Goal: Task Accomplishment & Management: Complete application form

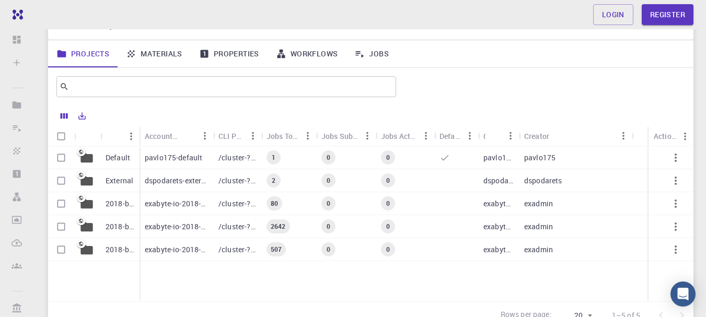
scroll to position [105, 0]
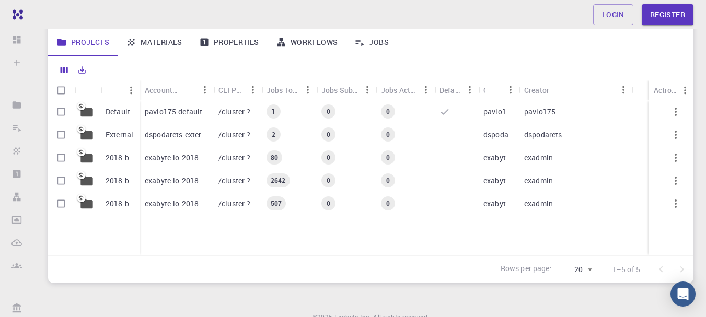
click at [159, 41] on link "Materials" at bounding box center [154, 42] width 73 height 27
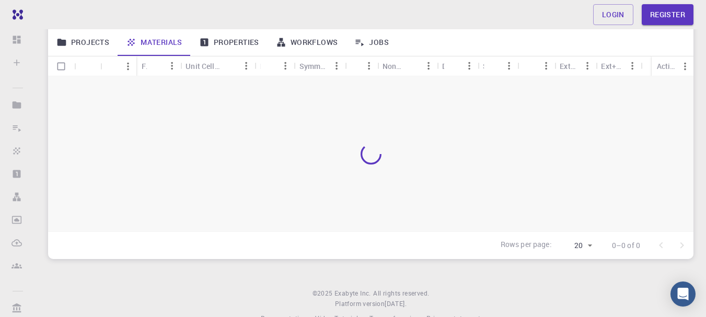
scroll to position [152, 0]
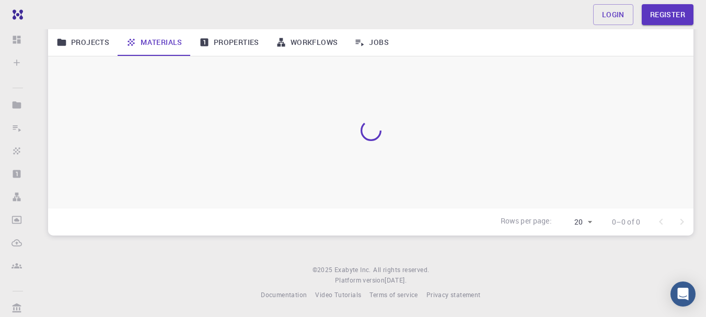
click at [182, 251] on div "Login Register Home Anyone on the web Shared Externally Externally accessible i…" at bounding box center [371, 82] width 671 height 469
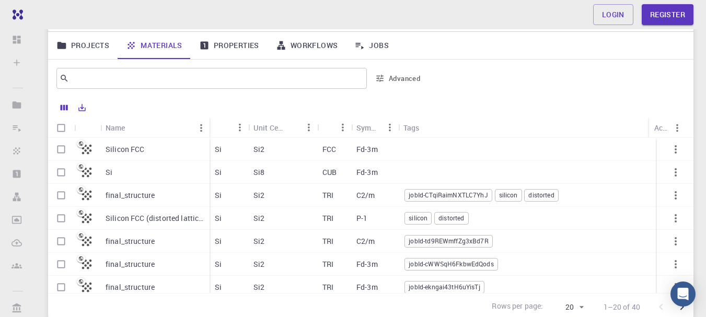
scroll to position [100, 0]
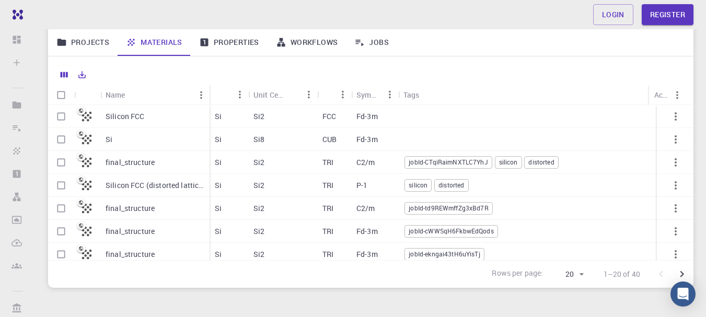
click at [143, 163] on p "final_structure" at bounding box center [130, 162] width 49 height 10
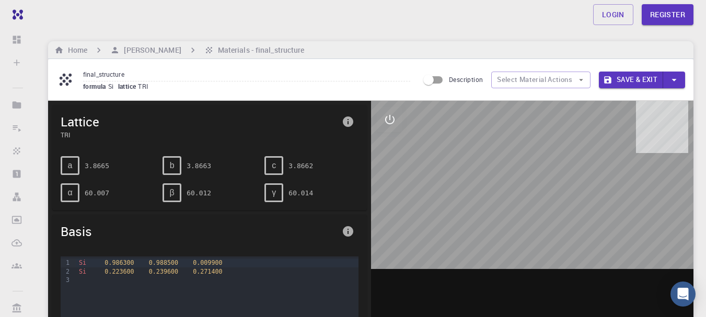
click at [307, 17] on div "Login Register" at bounding box center [371, 14] width 671 height 21
click at [668, 9] on link "Register" at bounding box center [668, 14] width 52 height 21
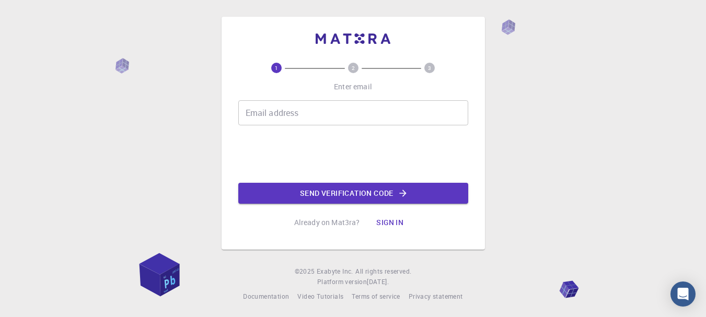
click at [279, 116] on input "Email address" at bounding box center [353, 112] width 230 height 25
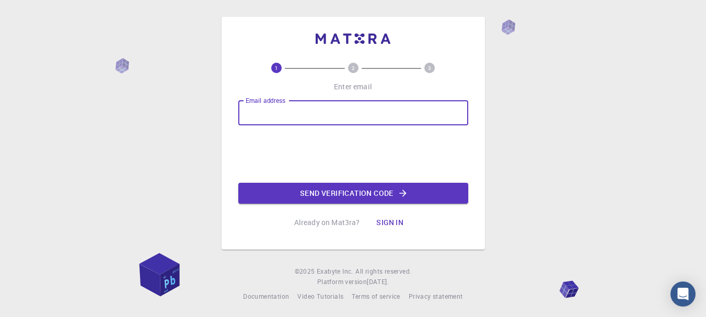
type input "[EMAIL_ADDRESS][DOMAIN_NAME]"
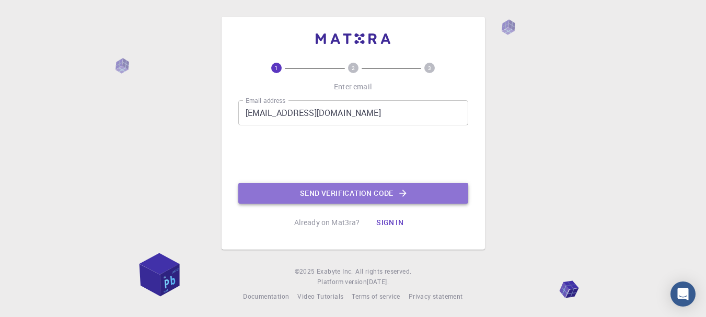
click at [357, 197] on button "Send verification code" at bounding box center [353, 193] width 230 height 21
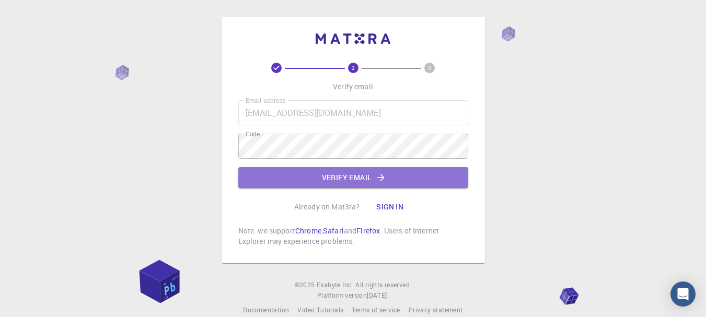
click at [365, 181] on button "Verify email" at bounding box center [353, 177] width 230 height 21
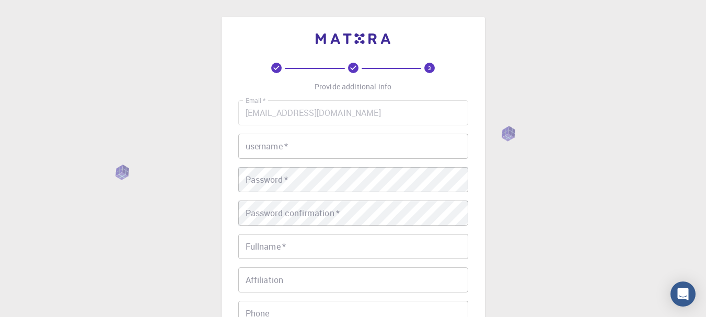
click at [336, 142] on input "username   *" at bounding box center [353, 146] width 230 height 25
click at [331, 145] on input "username   *" at bounding box center [353, 146] width 230 height 25
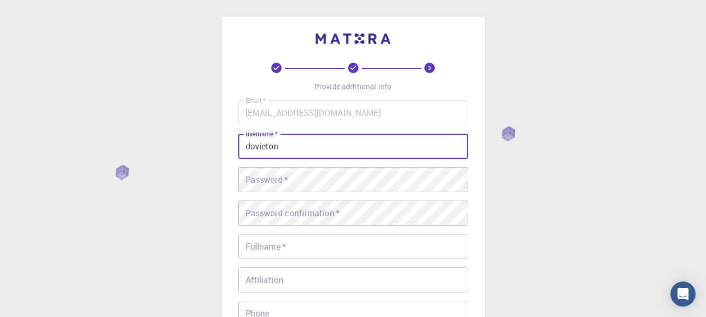
type input "dovieton"
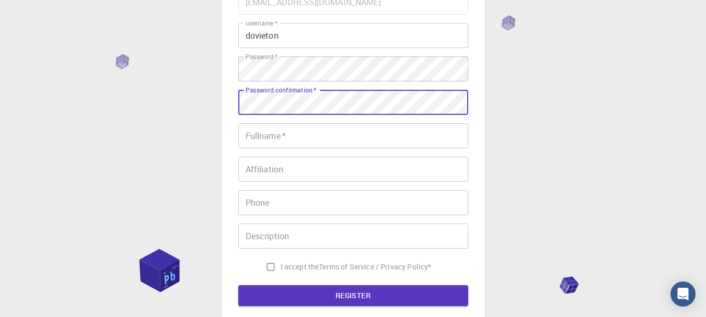
scroll to position [52, 0]
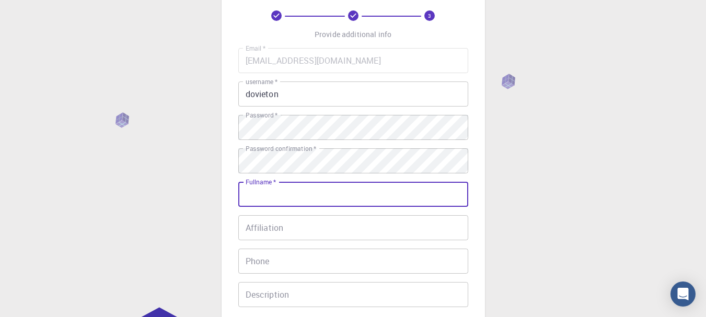
click at [285, 197] on input "Fullname   *" at bounding box center [353, 194] width 230 height 25
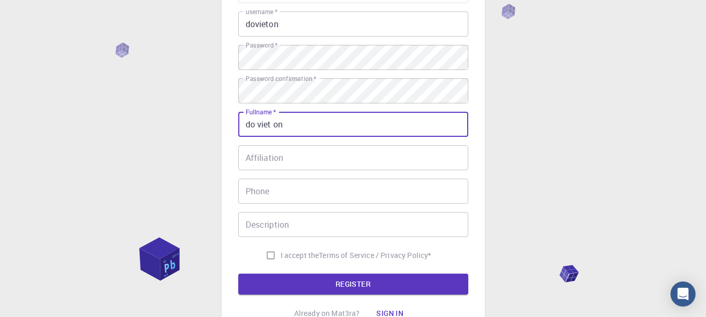
scroll to position [157, 0]
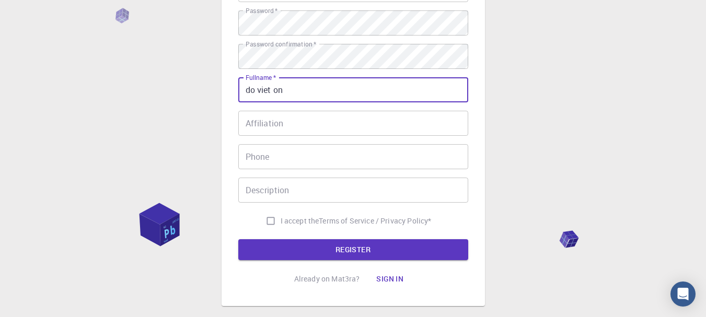
type input "do viet on"
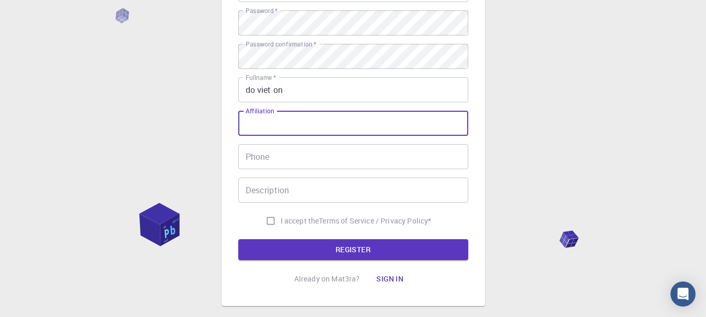
click at [286, 117] on input "Affiliation" at bounding box center [353, 123] width 230 height 25
click at [264, 127] on input "Viet nam" at bounding box center [353, 123] width 230 height 25
type input "[GEOGRAPHIC_DATA]"
click at [275, 157] on input "Phone" at bounding box center [353, 156] width 230 height 25
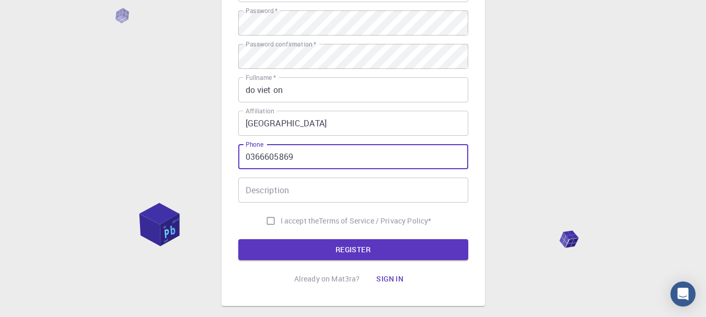
type input "0366605869"
drag, startPoint x: 440, startPoint y: 176, endPoint x: 431, endPoint y: 174, distance: 9.1
click at [439, 176] on div "Email   * [EMAIL_ADDRESS][DOMAIN_NAME] Email   * username   * dovieton username…" at bounding box center [353, 88] width 230 height 288
drag, startPoint x: 323, startPoint y: 155, endPoint x: 232, endPoint y: 152, distance: 90.5
click at [235, 152] on div "3 Provide additional info Email   * [EMAIL_ADDRESS][DOMAIN_NAME] Email   * user…" at bounding box center [353, 83] width 263 height 446
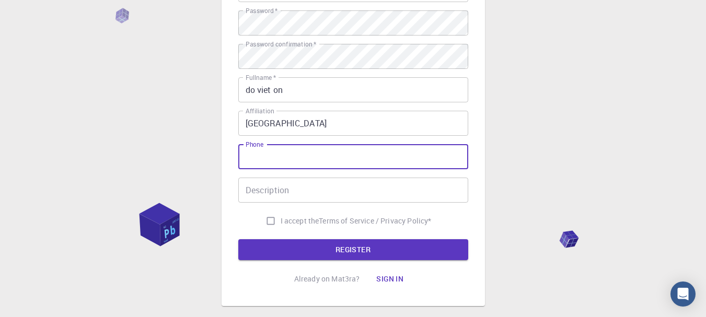
click at [351, 190] on input "Description" at bounding box center [353, 190] width 230 height 25
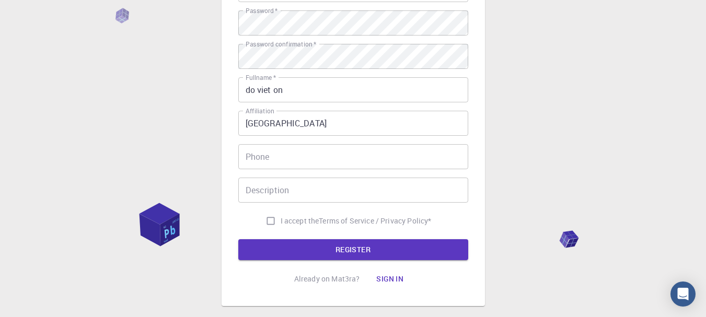
click at [498, 159] on div "3 Provide additional info Email   * [EMAIL_ADDRESS][DOMAIN_NAME] Email   * user…" at bounding box center [353, 109] width 706 height 532
click at [271, 218] on input "I accept the Terms of Service / Privacy Policy *" at bounding box center [271, 221] width 20 height 20
checkbox input "true"
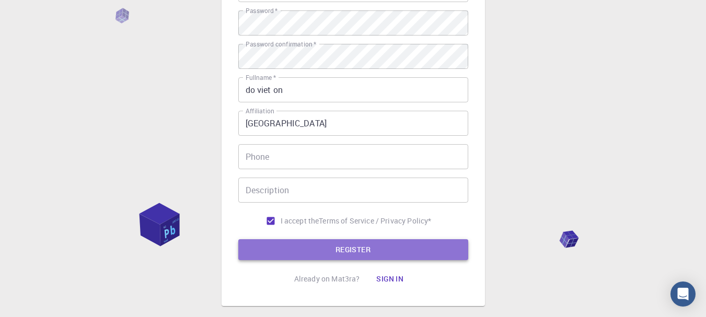
click at [309, 243] on button "REGISTER" at bounding box center [353, 249] width 230 height 21
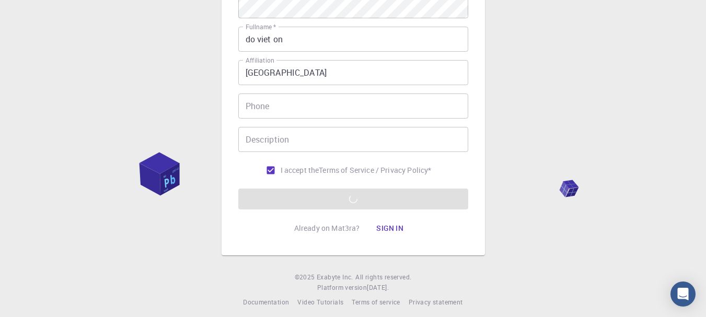
scroll to position [215, 0]
